Goal: Task Accomplishment & Management: Manage account settings

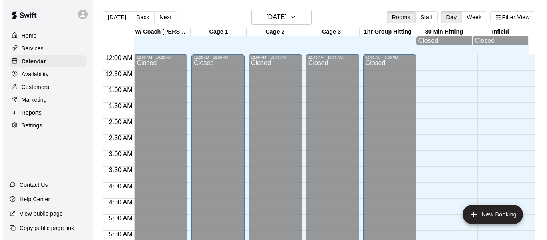
scroll to position [516, 0]
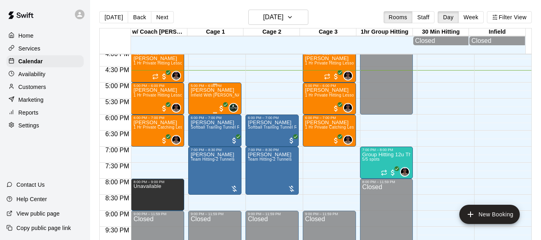
click at [202, 90] on p "[PERSON_NAME]" at bounding box center [214, 90] width 48 height 0
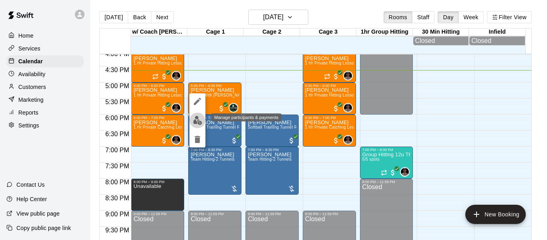
click at [196, 124] on img "edit" at bounding box center [197, 120] width 9 height 9
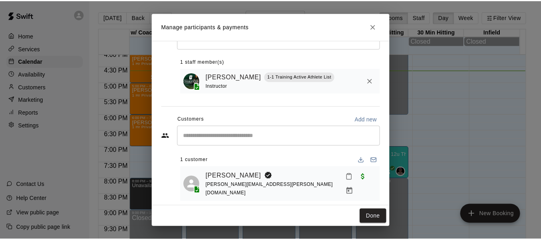
scroll to position [33, 0]
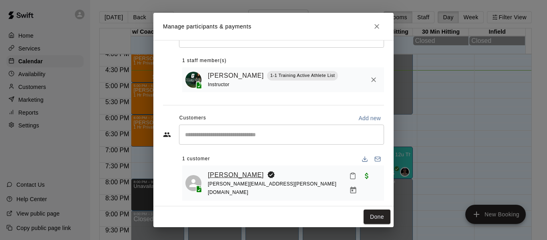
click at [234, 174] on link "[PERSON_NAME]" at bounding box center [236, 175] width 56 height 10
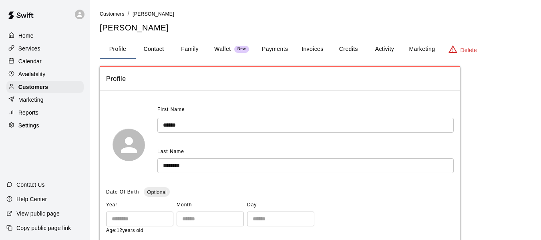
click at [391, 44] on button "Activity" at bounding box center [384, 49] width 36 height 19
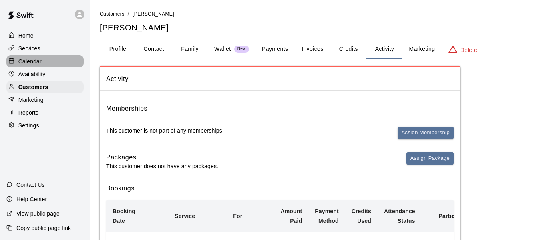
click at [38, 61] on p "Calendar" at bounding box center [29, 61] width 23 height 8
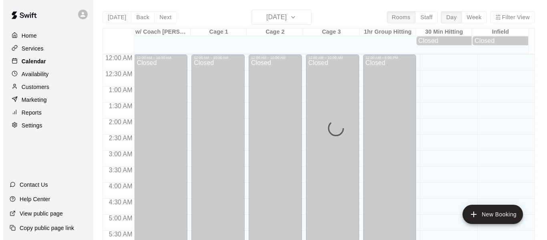
scroll to position [533, 0]
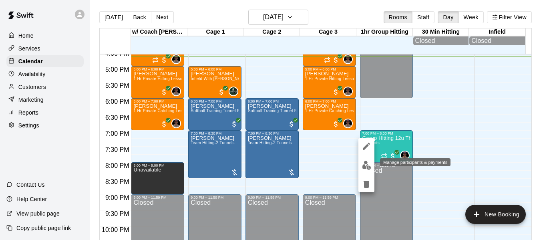
click at [372, 162] on button "edit" at bounding box center [366, 165] width 16 height 16
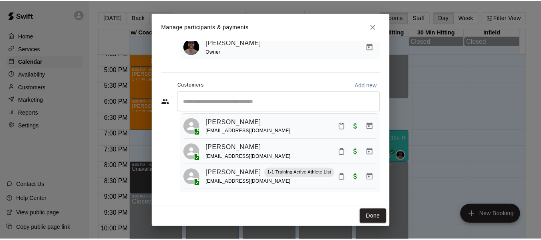
scroll to position [86, 0]
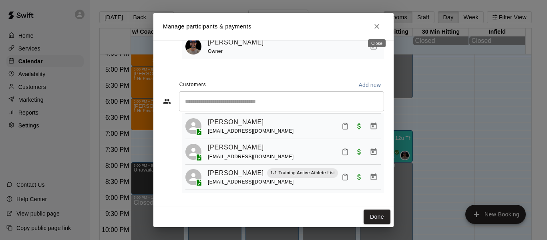
click at [382, 24] on button "Close" at bounding box center [376, 26] width 14 height 14
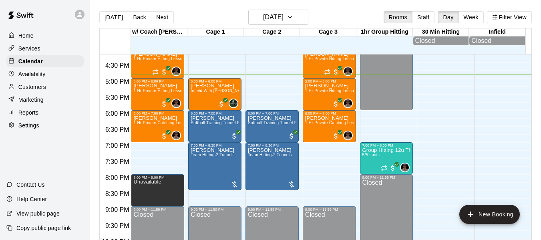
scroll to position [519, 0]
